Goal: Task Accomplishment & Management: Manage account settings

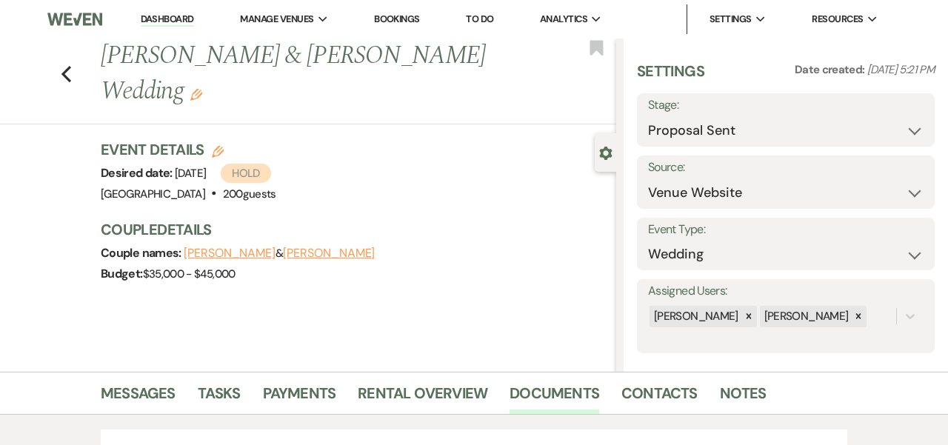
select select "6"
select select "5"
click at [306, 45] on li "[GEOGRAPHIC_DATA]" at bounding box center [314, 48] width 133 height 15
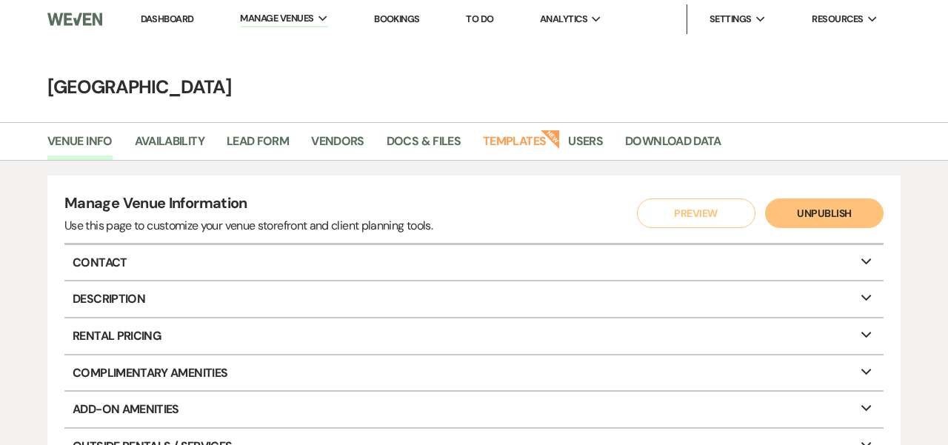
click at [856, 259] on p "Contact Expand" at bounding box center [473, 263] width 819 height 36
select select "39"
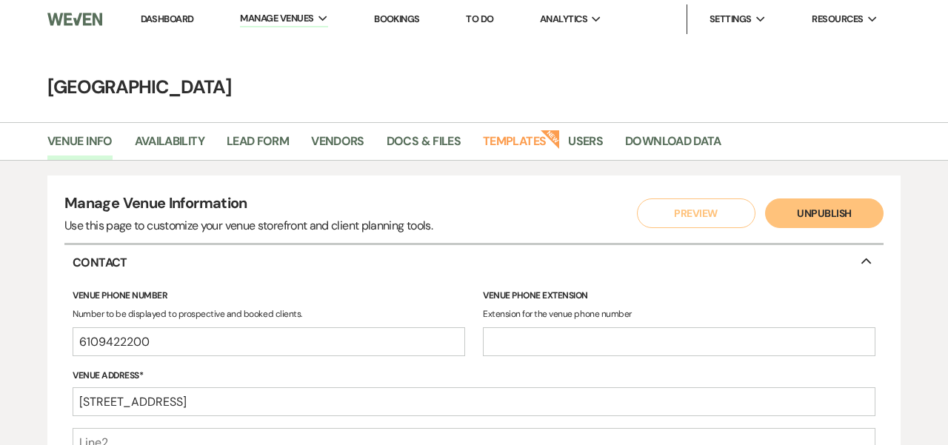
click at [852, 259] on p "Contact Collapse" at bounding box center [473, 263] width 819 height 36
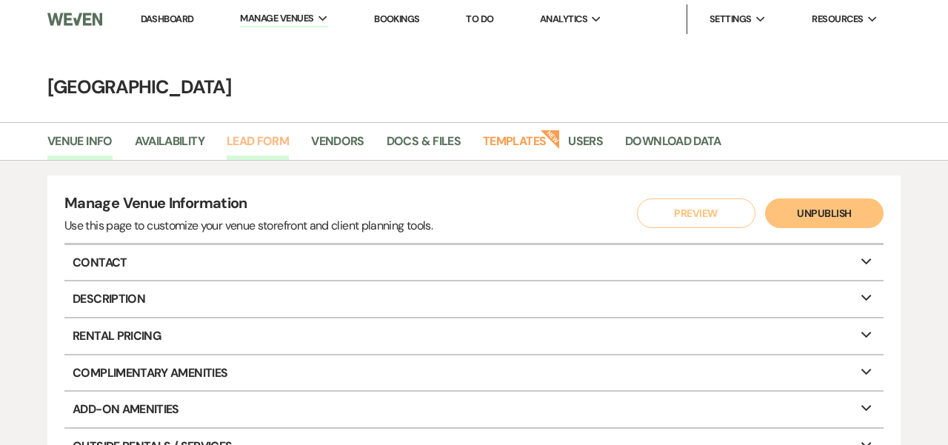
click at [280, 136] on link "Lead Form" at bounding box center [258, 146] width 62 height 28
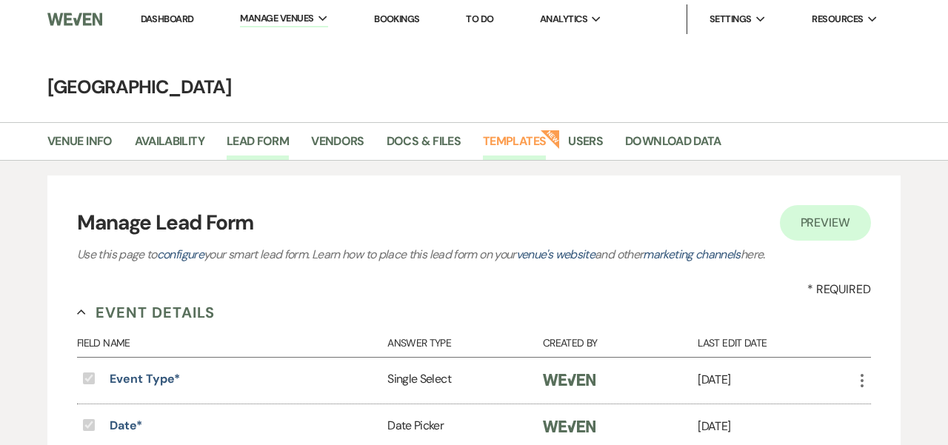
click at [507, 141] on link "Templates" at bounding box center [514, 146] width 63 height 28
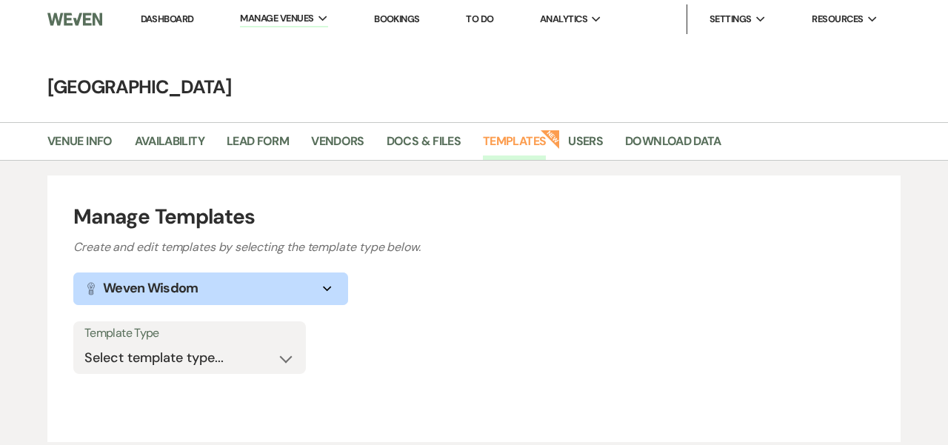
click at [327, 288] on icon "Expand" at bounding box center [328, 289] width 18 height 6
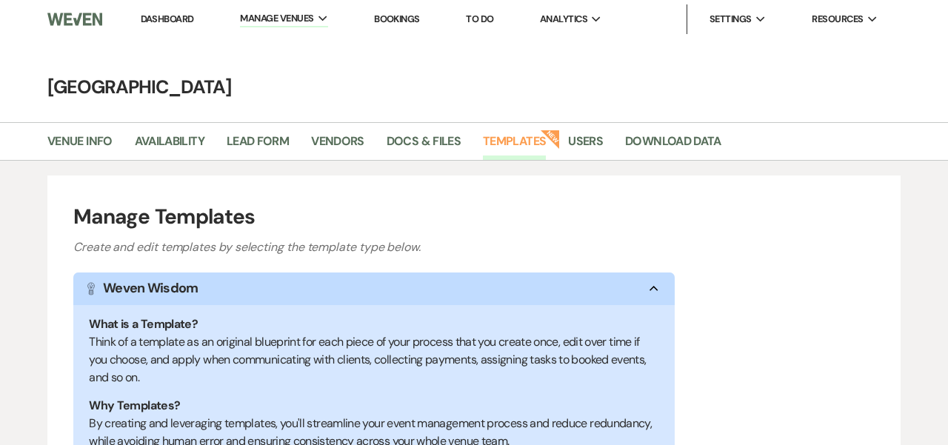
click at [623, 203] on h1 "Manage Templates" at bounding box center [473, 216] width 801 height 31
click at [410, 139] on link "Docs & Files" at bounding box center [424, 146] width 74 height 28
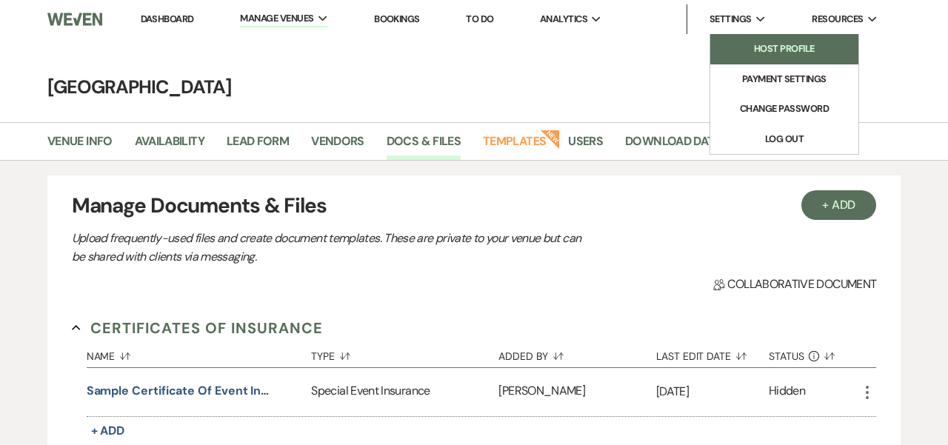
click at [763, 47] on li "Host Profile" at bounding box center [784, 48] width 133 height 15
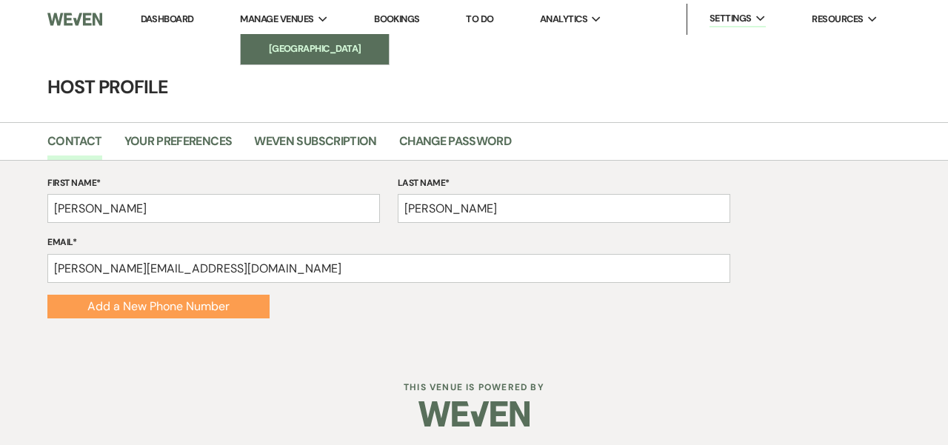
click at [298, 44] on li "[GEOGRAPHIC_DATA]" at bounding box center [314, 48] width 133 height 15
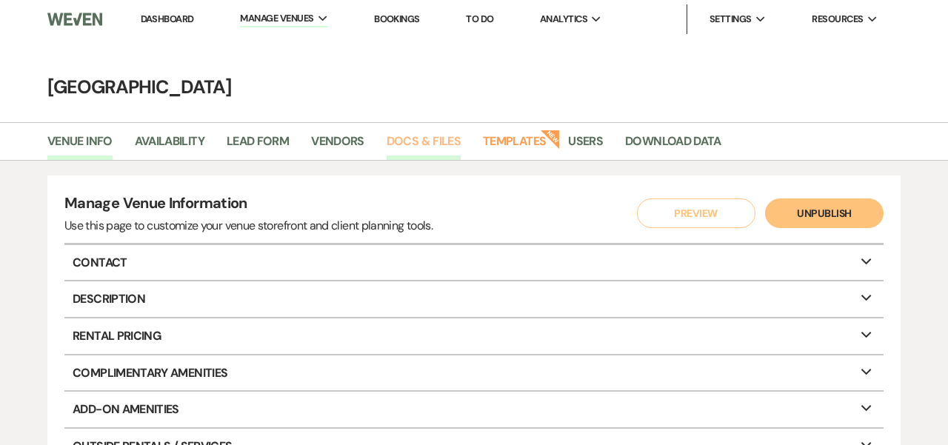
click at [421, 141] on link "Docs & Files" at bounding box center [424, 146] width 74 height 28
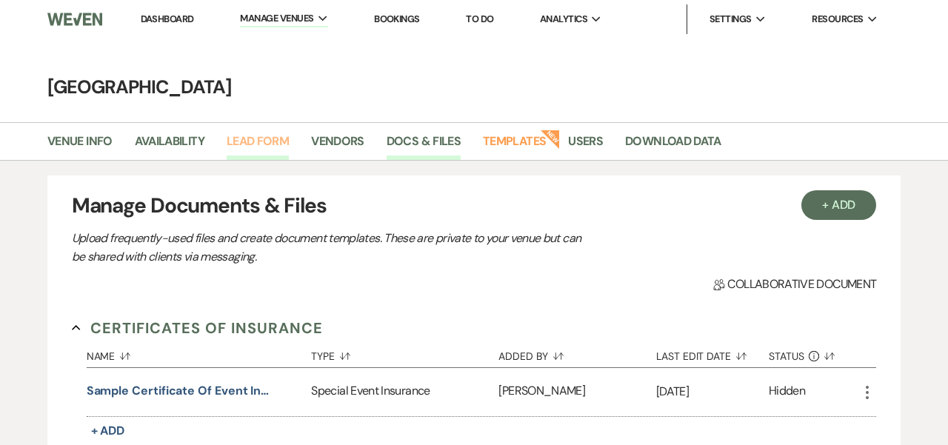
click at [264, 136] on link "Lead Form" at bounding box center [258, 146] width 62 height 28
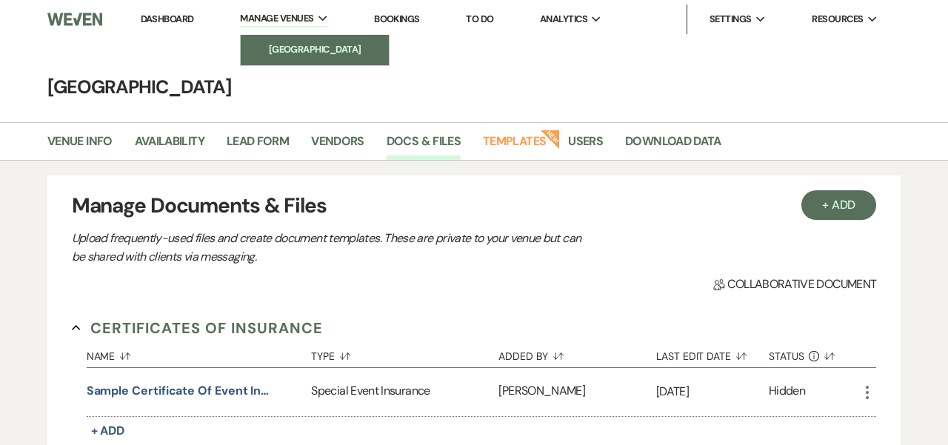
click at [299, 45] on li "[GEOGRAPHIC_DATA]" at bounding box center [314, 49] width 133 height 15
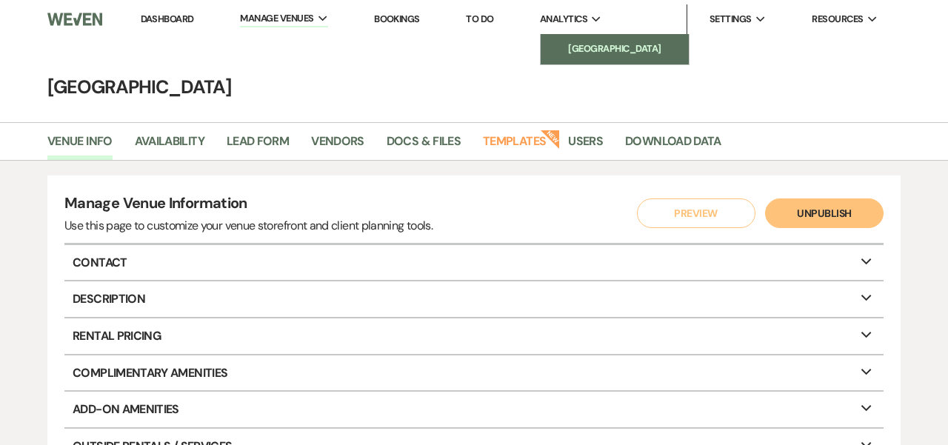
click at [580, 44] on li "[GEOGRAPHIC_DATA]" at bounding box center [614, 48] width 133 height 15
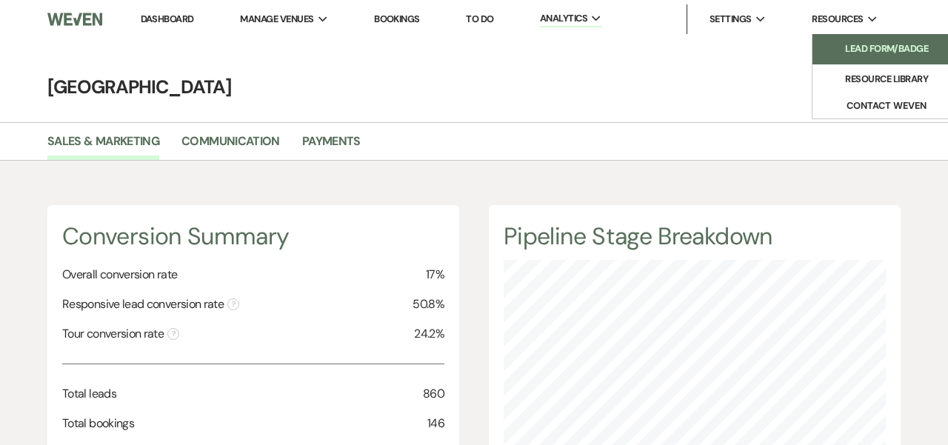
click at [857, 44] on li "Lead Form/Badge" at bounding box center [886, 48] width 133 height 15
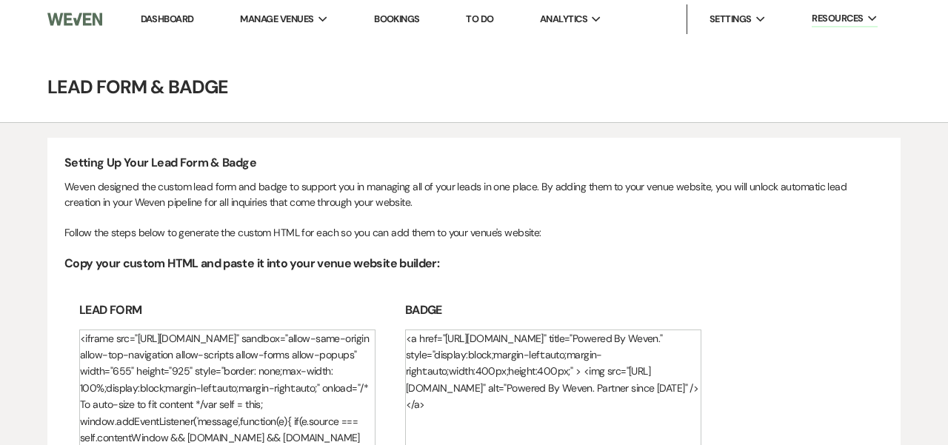
click at [483, 18] on link "To Do" at bounding box center [479, 19] width 27 height 13
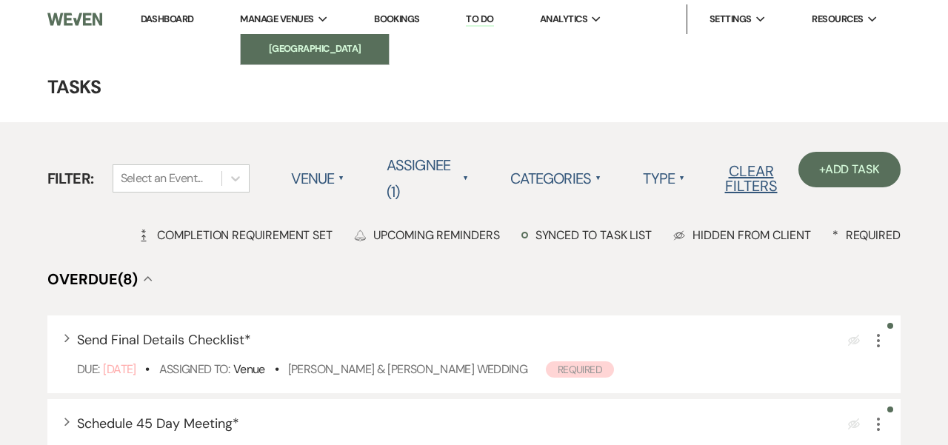
click at [276, 46] on li "[GEOGRAPHIC_DATA]" at bounding box center [314, 48] width 133 height 15
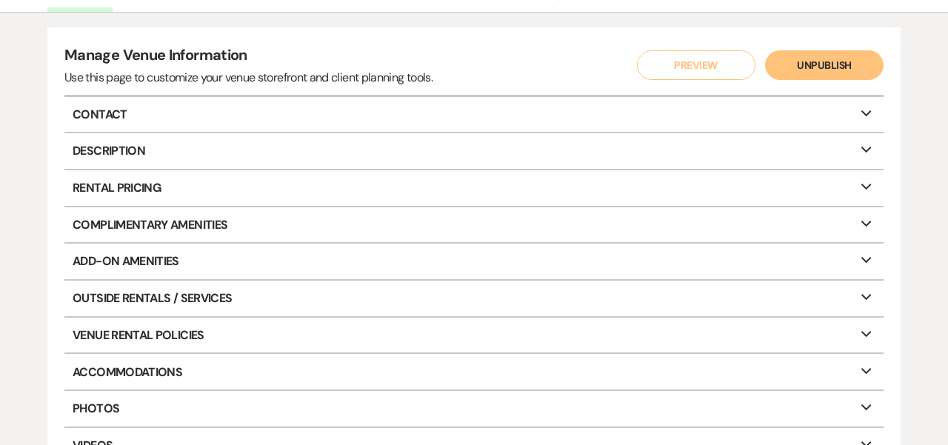
scroll to position [152, 0]
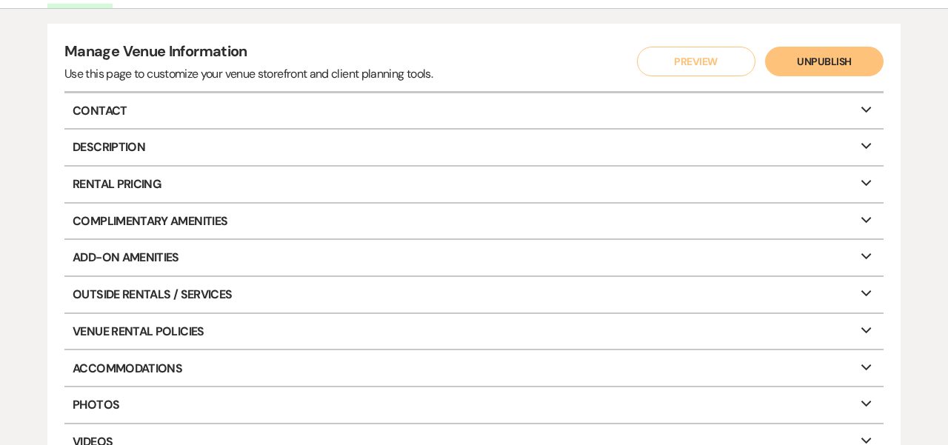
click at [293, 256] on p "Add-On Amenities Expand" at bounding box center [473, 258] width 819 height 36
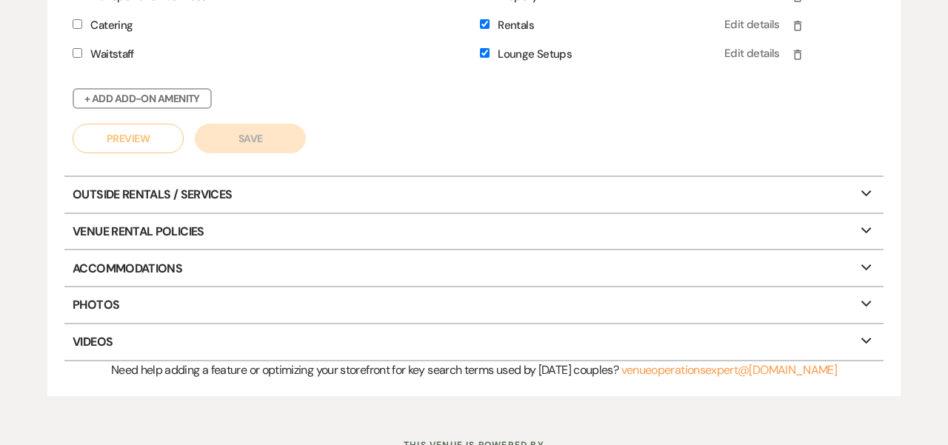
scroll to position [703, 0]
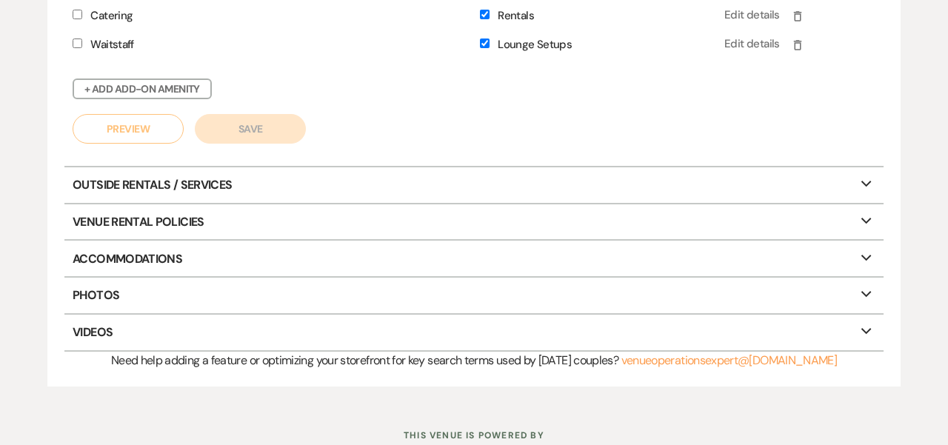
click at [254, 221] on p "Venue Rental Policies Expand" at bounding box center [473, 222] width 819 height 36
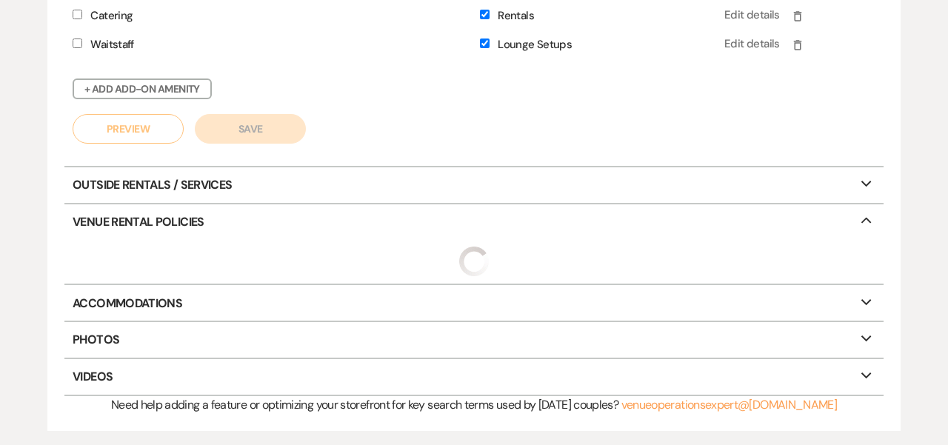
select select "restricted"
select select "notAllowed"
select select "restricted"
select select "allowed"
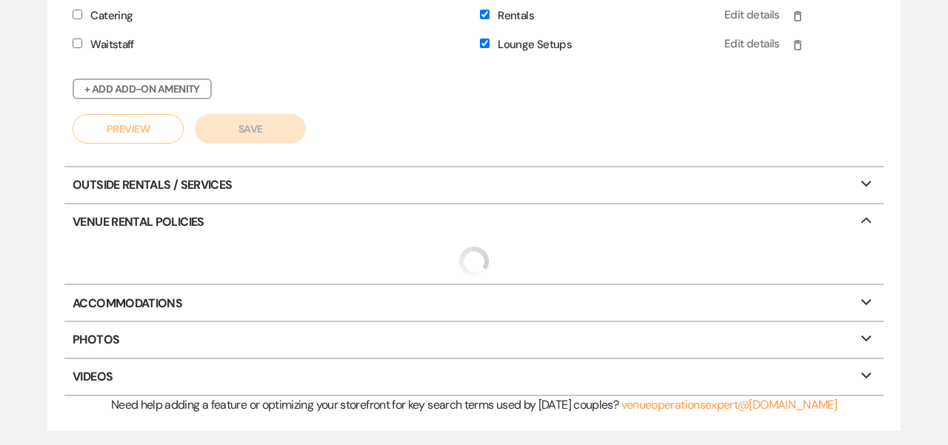
select select "allowed"
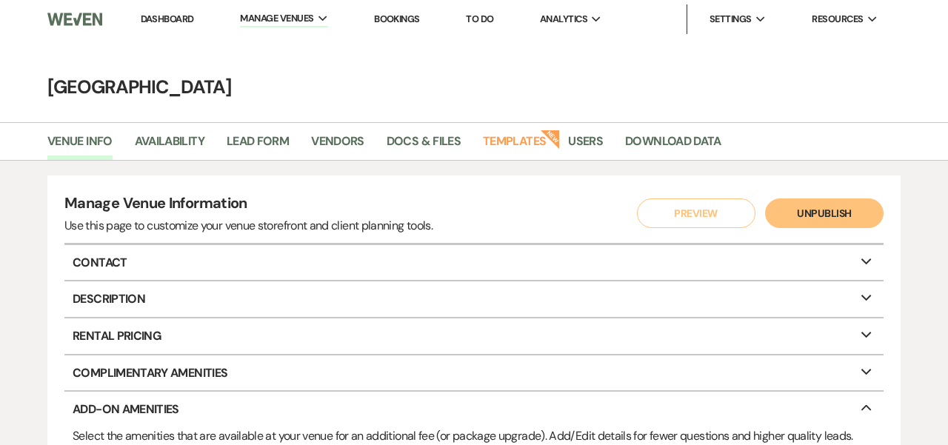
click at [181, 19] on link "Dashboard" at bounding box center [167, 19] width 53 height 13
